Goal: Navigation & Orientation: Find specific page/section

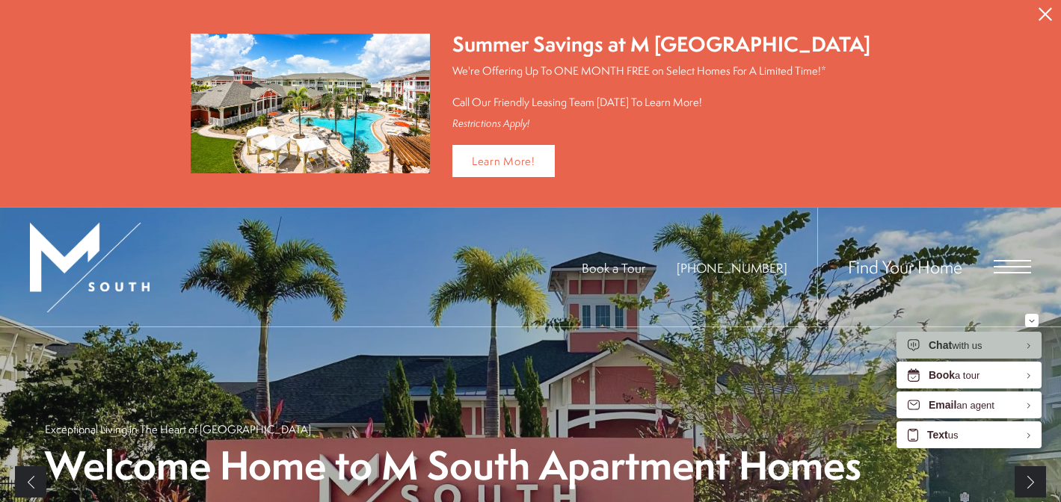
click at [1022, 273] on div "Find Your Home" at bounding box center [924, 267] width 214 height 119
click at [935, 262] on span "Find Your Home" at bounding box center [905, 267] width 114 height 24
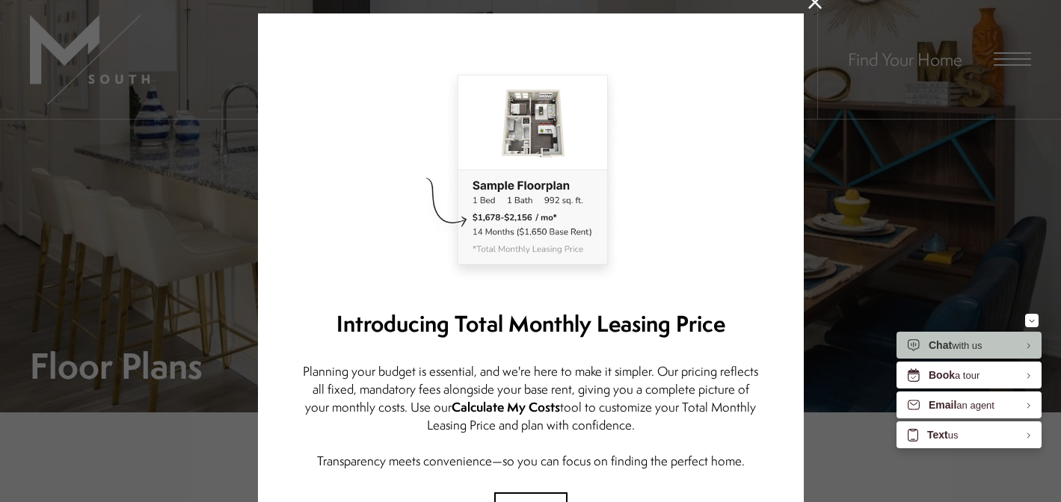
scroll to position [176, 0]
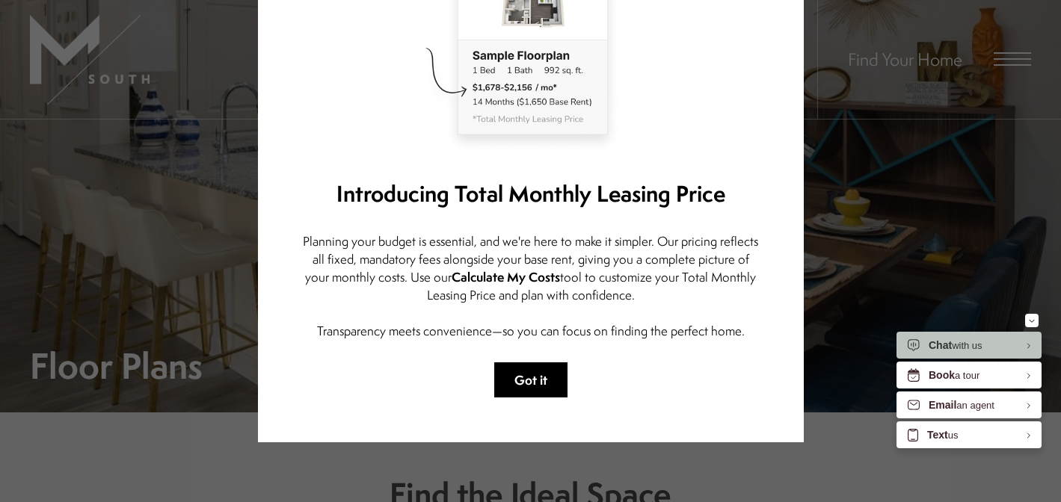
click at [550, 378] on button "Got it" at bounding box center [530, 380] width 73 height 35
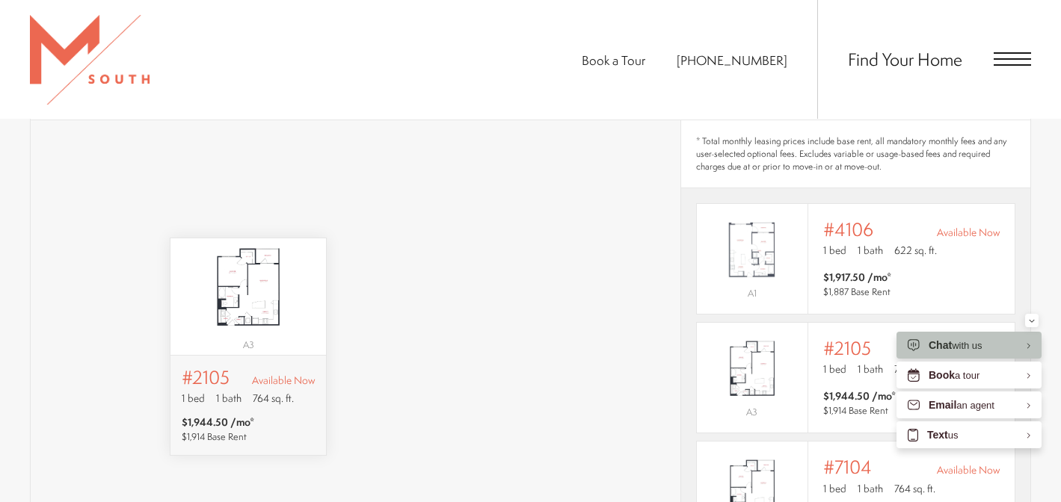
scroll to position [0, 0]
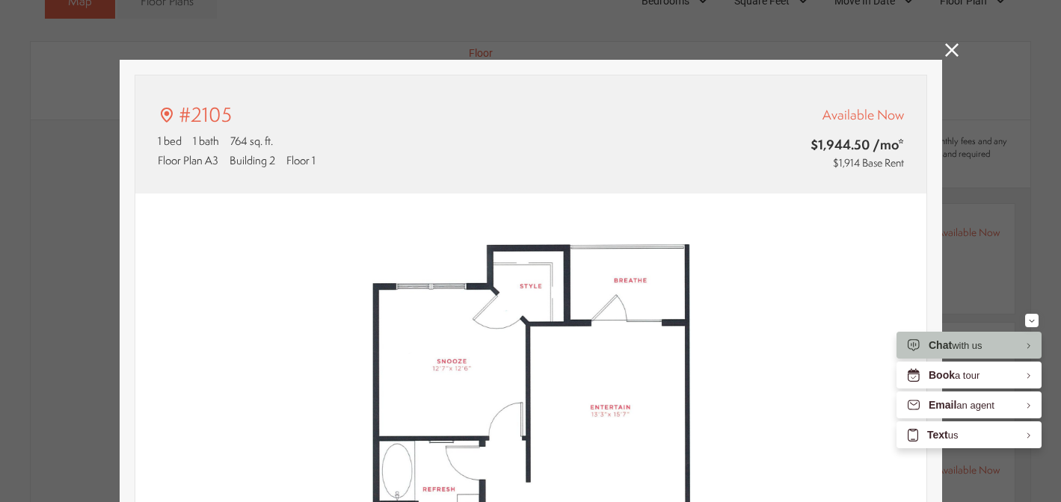
type input "**********"
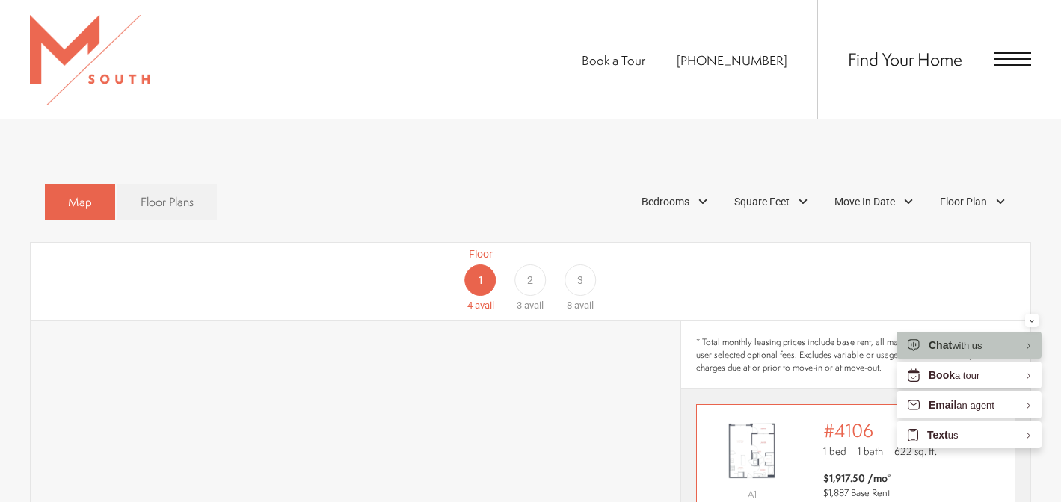
scroll to position [799, 0]
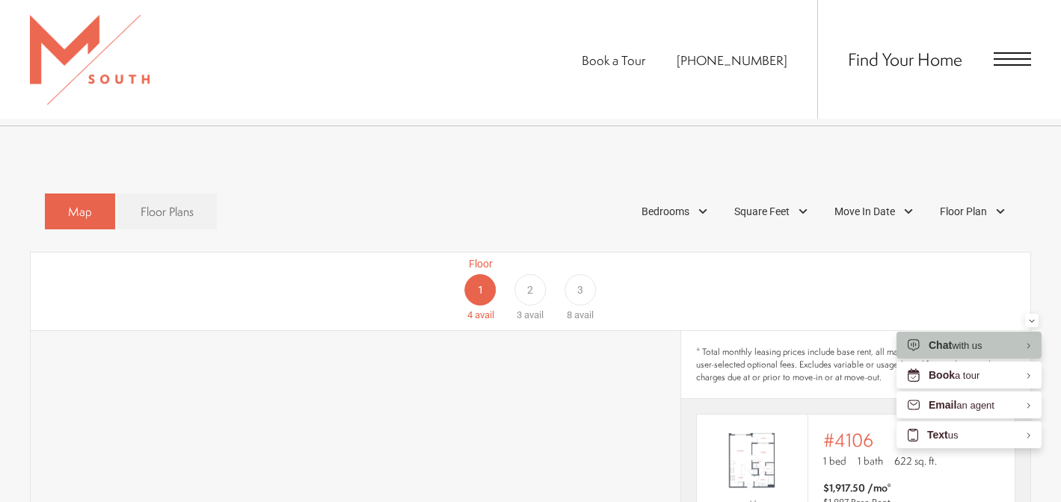
click at [582, 283] on span "3" at bounding box center [580, 291] width 6 height 16
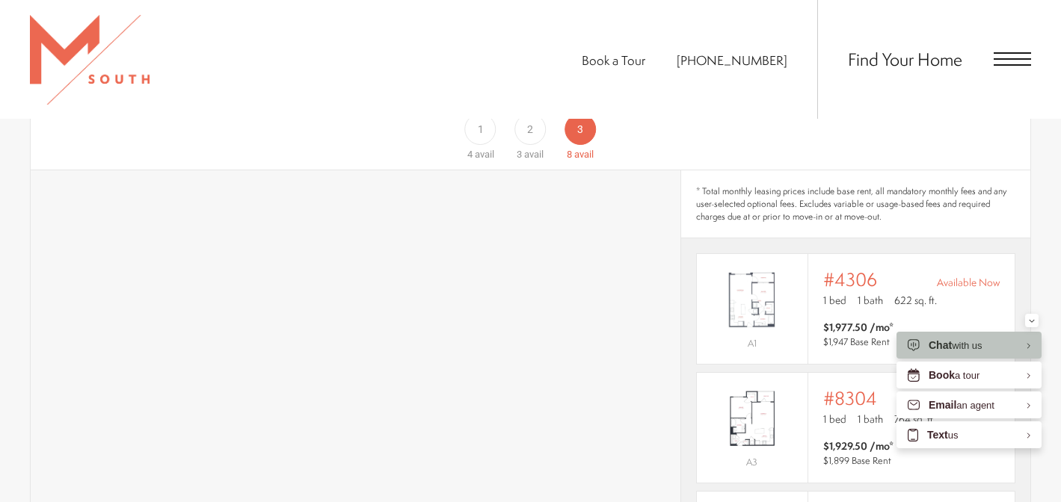
scroll to position [867, 0]
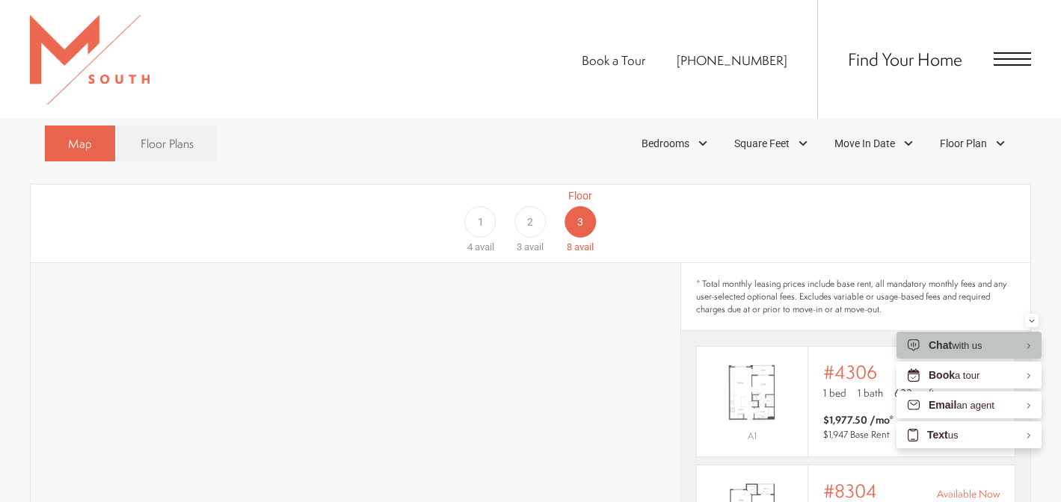
click at [577, 206] on div "Floor 1 4 avail Floor 2 3 avail Floor 3 8 avail" at bounding box center [955, 221] width 1000 height 67
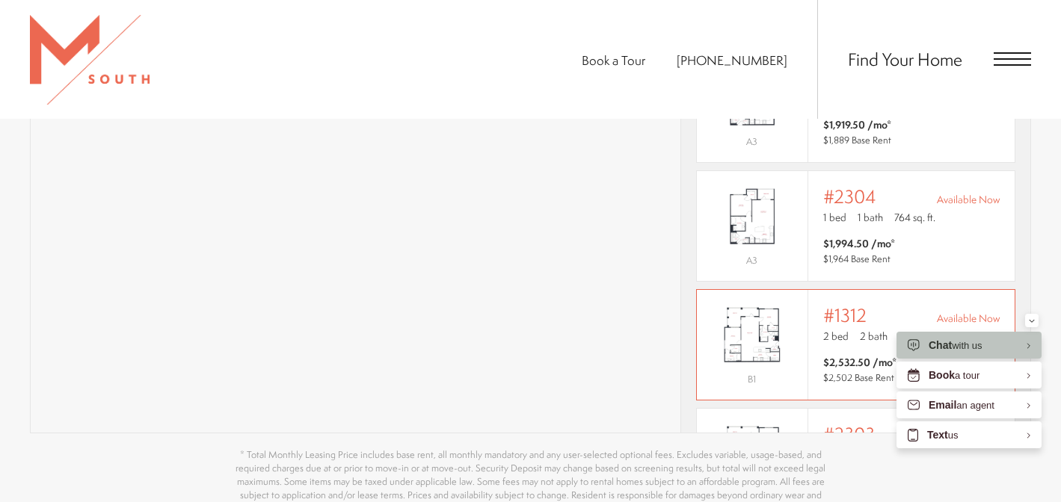
scroll to position [138, 0]
